Goal: Information Seeking & Learning: Learn about a topic

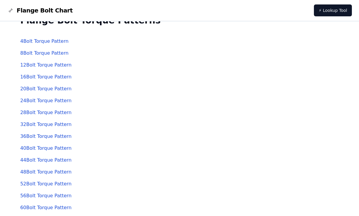
scroll to position [18, 0]
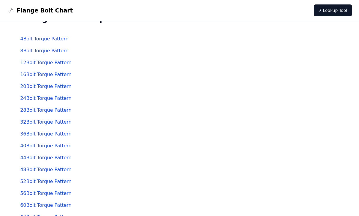
click at [61, 42] on link "4 Bolt Torque Pattern" at bounding box center [44, 39] width 48 height 6
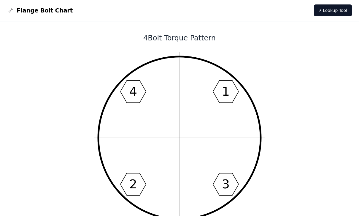
scroll to position [11, 0]
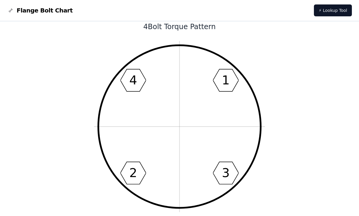
scroll to position [18, 0]
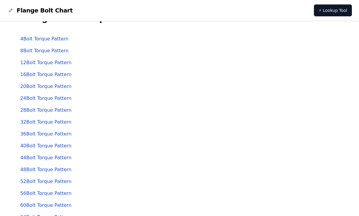
click at [27, 50] on link "8 Bolt Torque Pattern" at bounding box center [44, 51] width 48 height 6
click at [25, 65] on link "12 Bolt Torque Pattern" at bounding box center [45, 63] width 51 height 6
click at [25, 60] on link "12 Bolt Torque Pattern" at bounding box center [45, 63] width 51 height 6
click at [31, 76] on link "16 Bolt Torque Pattern" at bounding box center [45, 74] width 51 height 6
click at [24, 88] on link "20 Bolt Torque Pattern" at bounding box center [45, 86] width 51 height 6
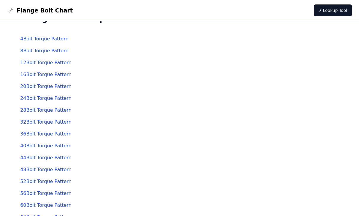
click at [30, 98] on link "24 Bolt Torque Pattern" at bounding box center [45, 98] width 51 height 6
click at [28, 112] on link "28 Bolt Torque Pattern" at bounding box center [45, 110] width 51 height 6
click at [37, 121] on link "32 Bolt Torque Pattern" at bounding box center [45, 122] width 51 height 6
click at [33, 135] on link "36 Bolt Torque Pattern" at bounding box center [45, 134] width 51 height 6
